Goal: Ask a question

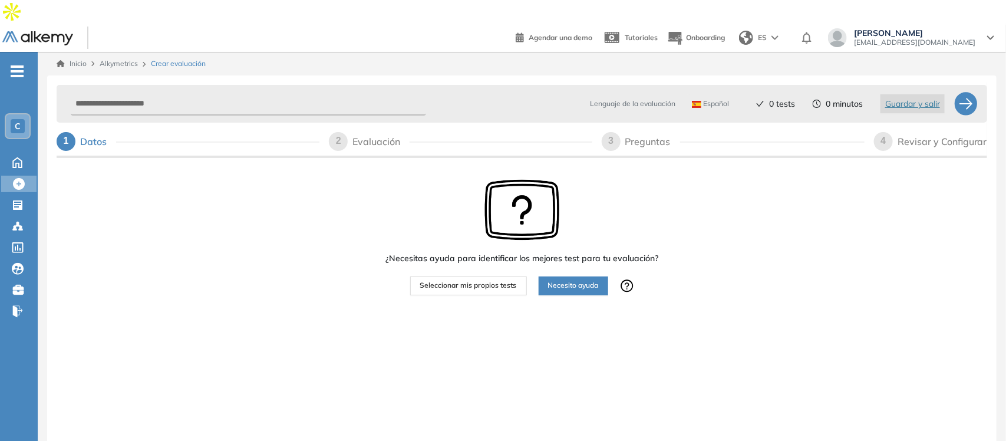
click at [13, 119] on div "C" at bounding box center [18, 126] width 14 height 14
click at [199, 219] on div "¿Necesitas ayuda para identificar los mejores test para tu evaluación? Seleccio…" at bounding box center [522, 273] width 931 height 227
click at [933, 38] on span "[EMAIL_ADDRESS][DOMAIN_NAME]" at bounding box center [914, 42] width 121 height 9
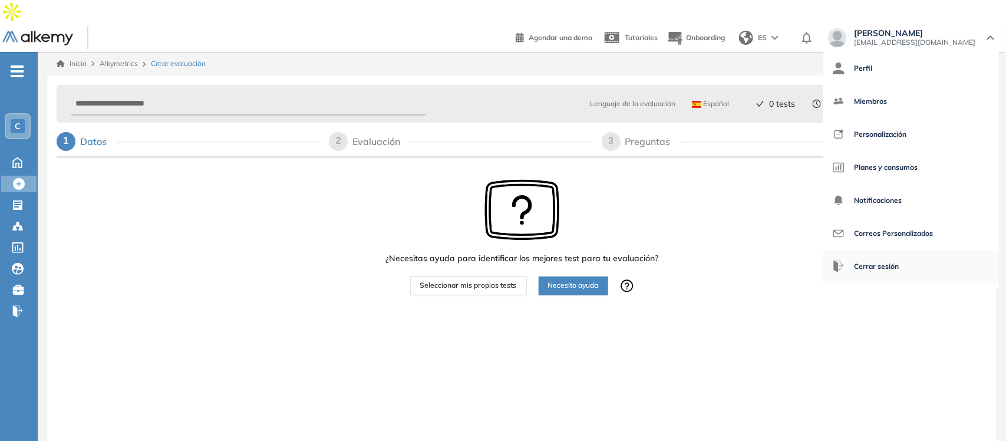
click at [899, 252] on span "Cerrar sesión" at bounding box center [876, 266] width 45 height 28
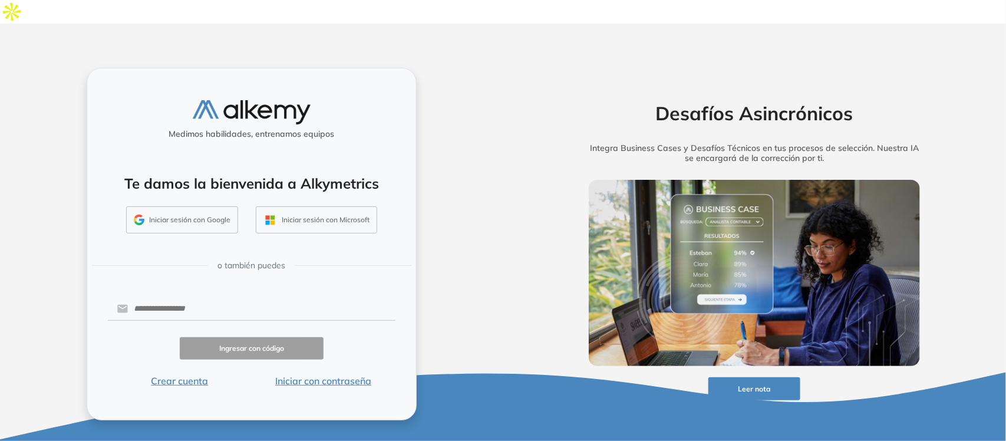
click at [201, 206] on button "Iniciar sesión con Google" at bounding box center [182, 219] width 112 height 27
